Goal: Task Accomplishment & Management: Manage account settings

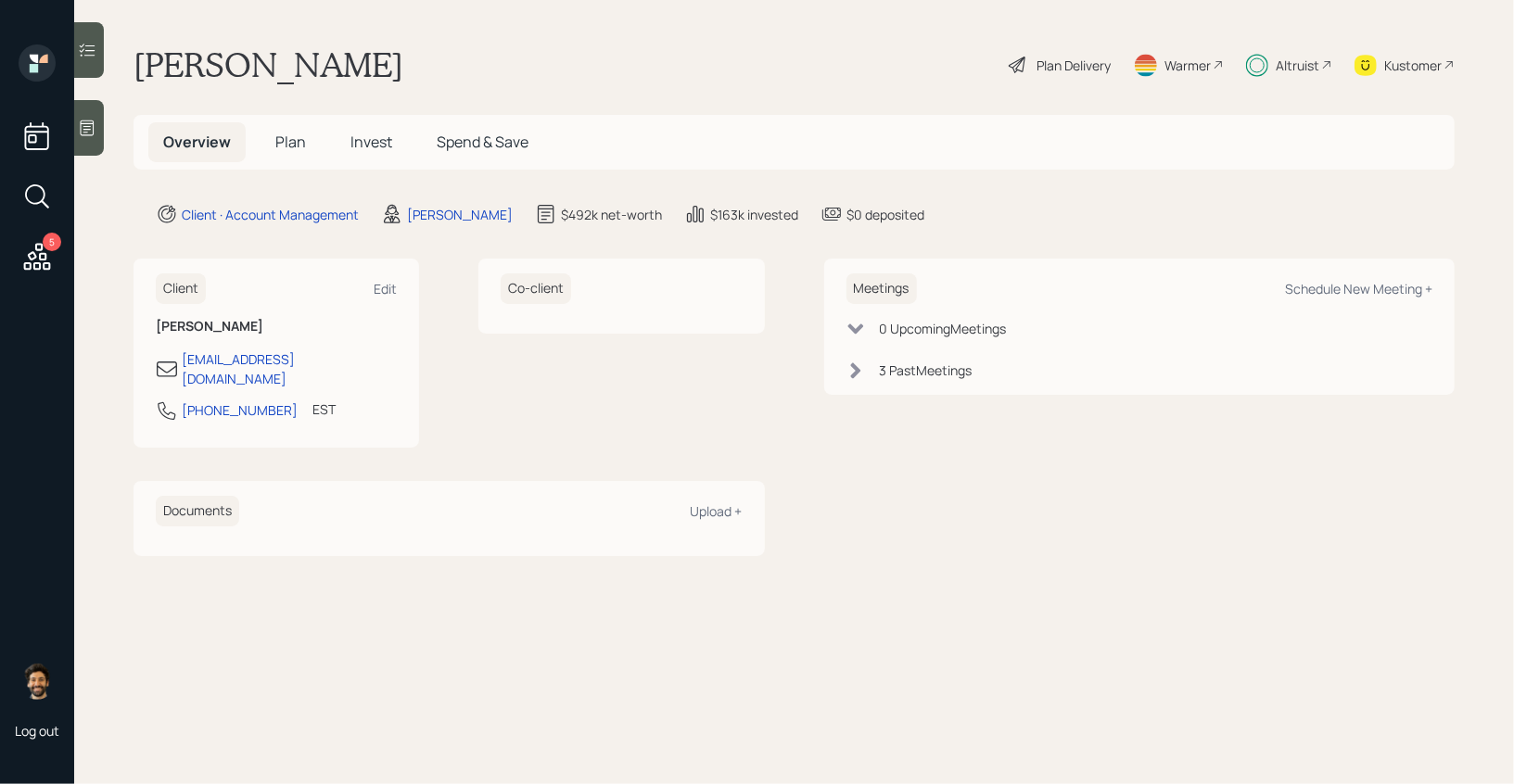
click at [1299, 70] on div "Altruist" at bounding box center [1297, 65] width 44 height 20
click at [375, 140] on span "Invest" at bounding box center [371, 142] width 42 height 21
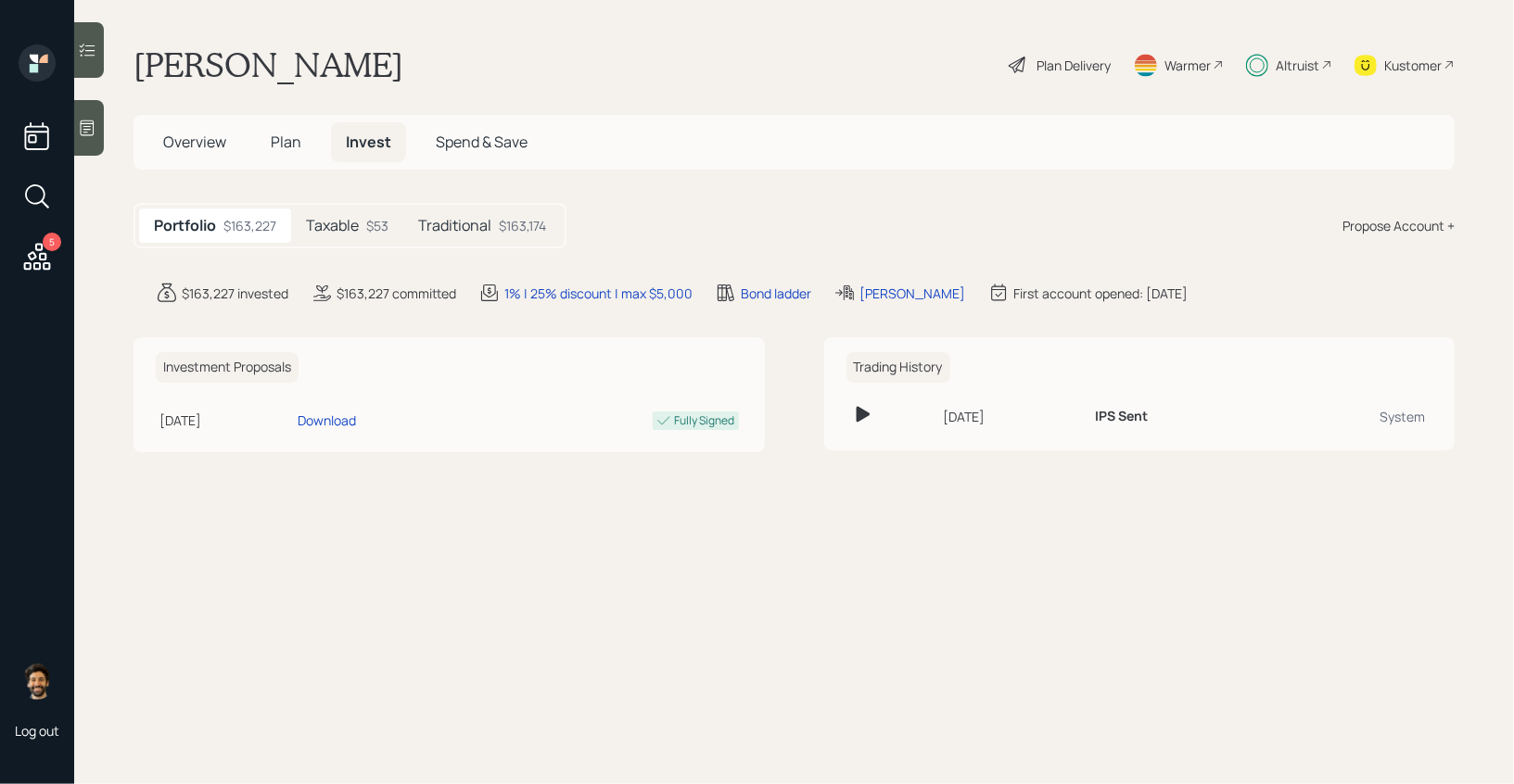
click at [452, 227] on h5 "Traditional" at bounding box center [454, 226] width 73 height 18
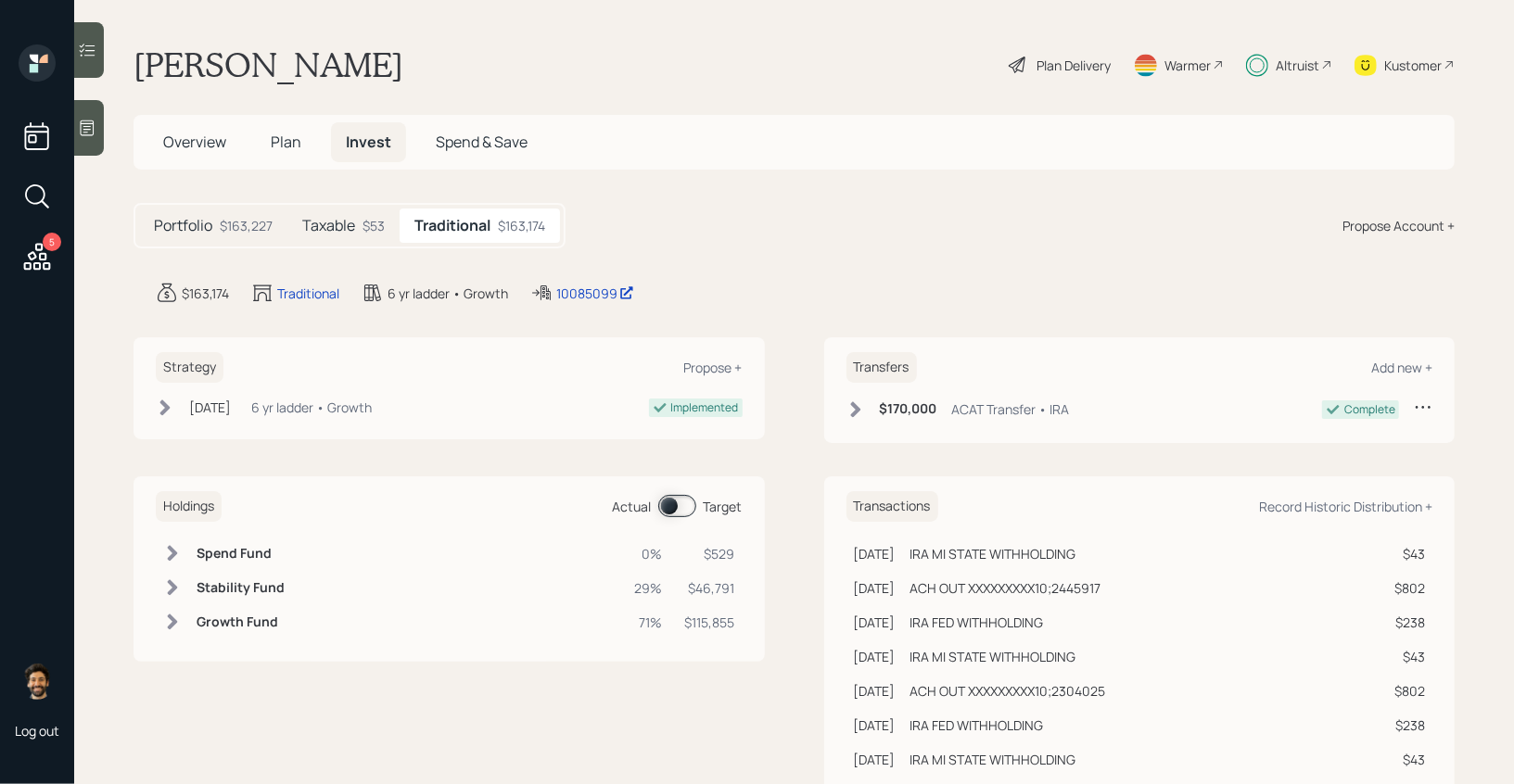
click at [667, 501] on span at bounding box center [677, 505] width 38 height 22
